Goal: Contribute content: Contribute content

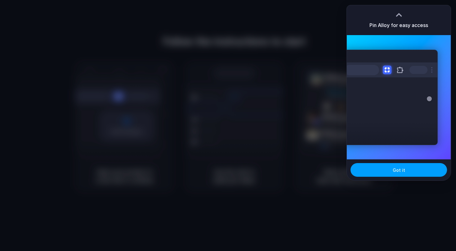
click at [411, 171] on button "Got it" at bounding box center [399, 170] width 96 height 14
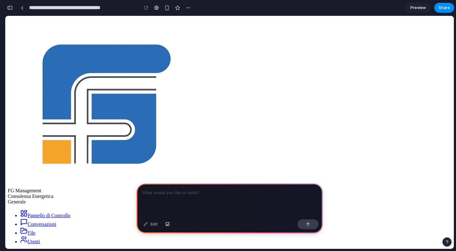
click at [42, 221] on link "Conversazioni" at bounding box center [38, 223] width 36 height 5
click at [45, 221] on link "Conversazioni" at bounding box center [38, 223] width 36 height 5
click at [35, 230] on link "File" at bounding box center [27, 232] width 15 height 5
click at [37, 239] on link "Utenti" at bounding box center [30, 241] width 20 height 5
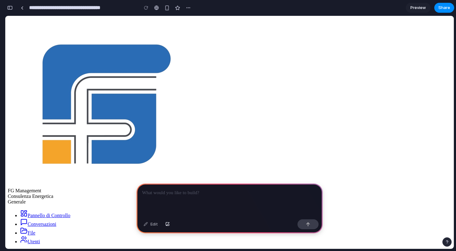
scroll to position [27, 0]
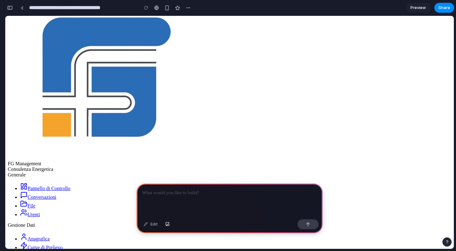
click at [34, 194] on span "Conversazioni" at bounding box center [42, 196] width 29 height 5
click at [30, 203] on link "File" at bounding box center [27, 205] width 15 height 5
click at [30, 212] on link "Utenti" at bounding box center [30, 214] width 20 height 5
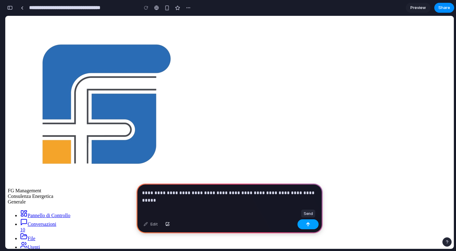
click at [315, 227] on button "button" at bounding box center [307, 224] width 21 height 10
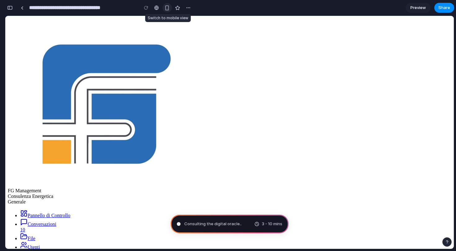
click at [167, 7] on div "button" at bounding box center [166, 7] width 5 height 5
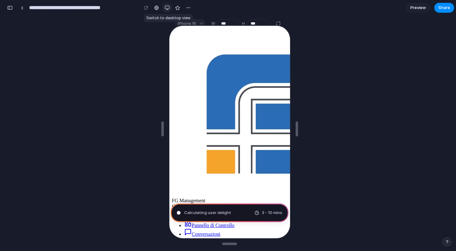
click at [166, 10] on div "button" at bounding box center [167, 7] width 5 height 5
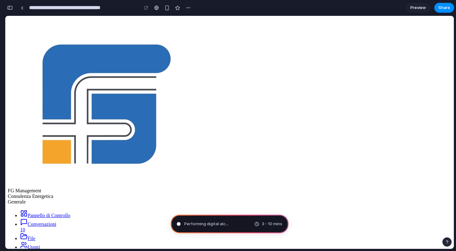
type input "**********"
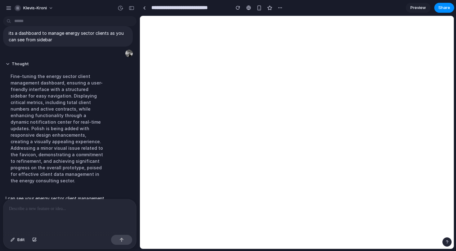
scroll to position [59, 0]
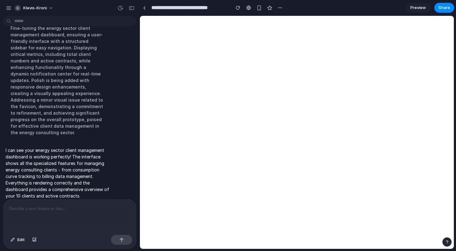
click at [421, 9] on span "Preview" at bounding box center [418, 8] width 16 height 6
